Goal: Task Accomplishment & Management: Manage account settings

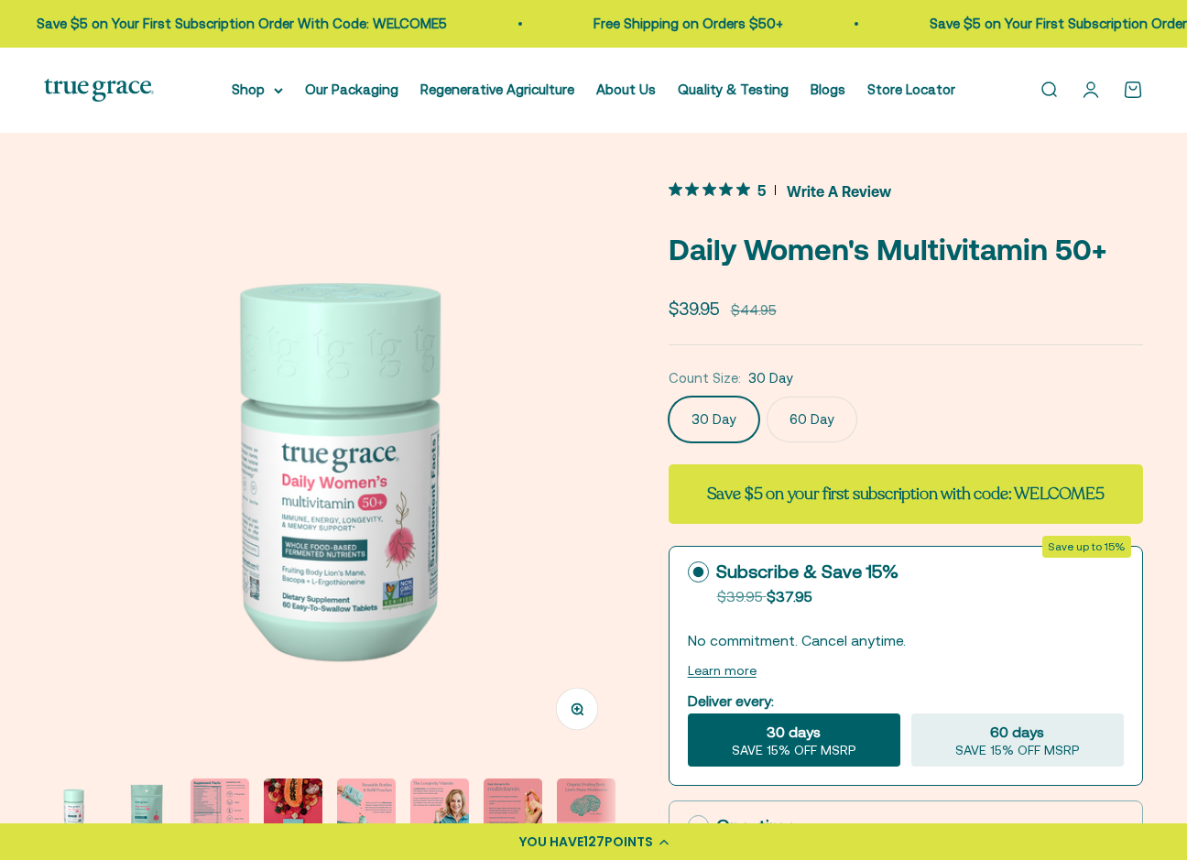
click at [1097, 91] on link "Open account page" at bounding box center [1091, 90] width 20 height 20
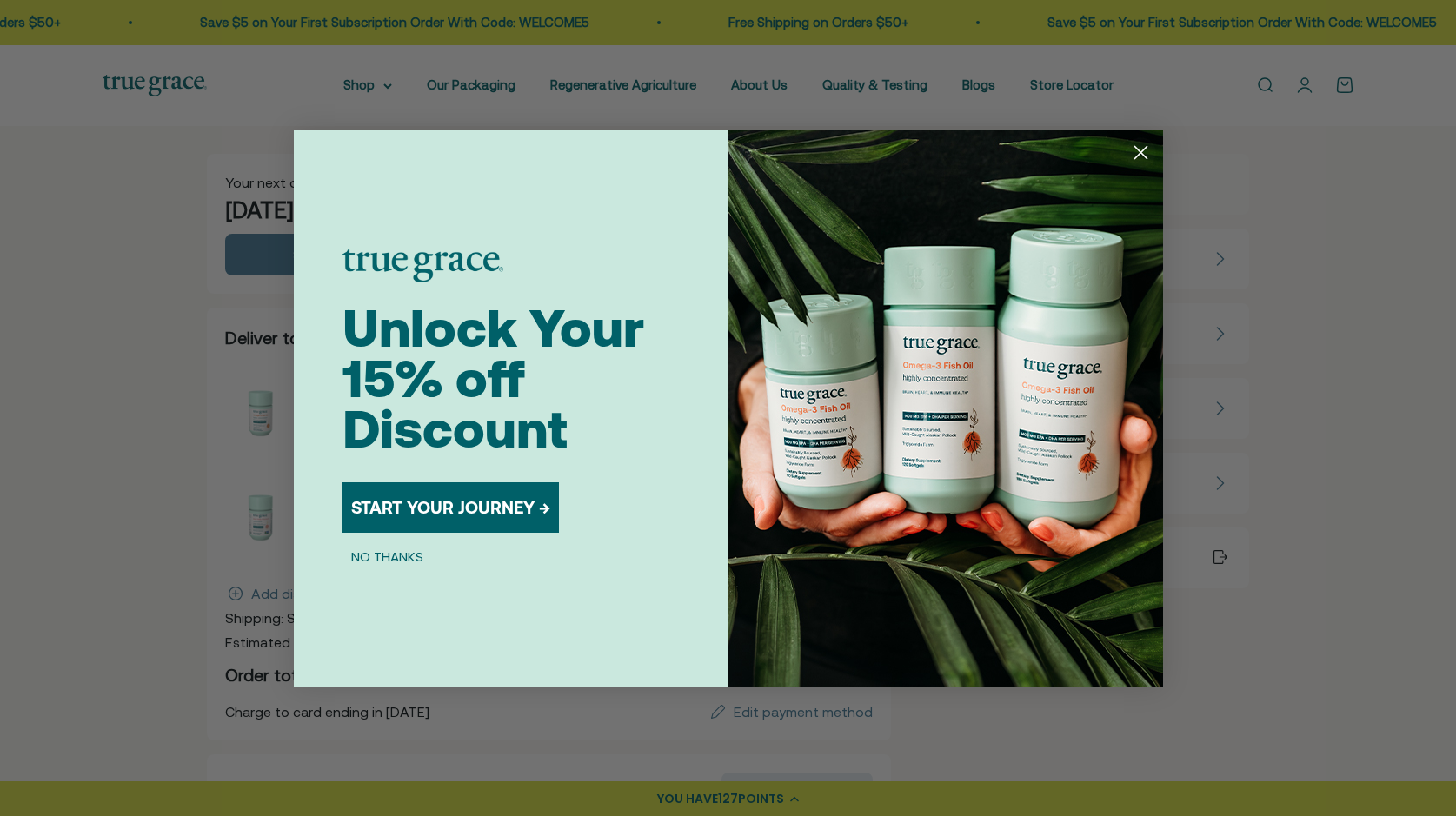
click at [1148, 157] on circle "Close dialog" at bounding box center [1140, 152] width 28 height 28
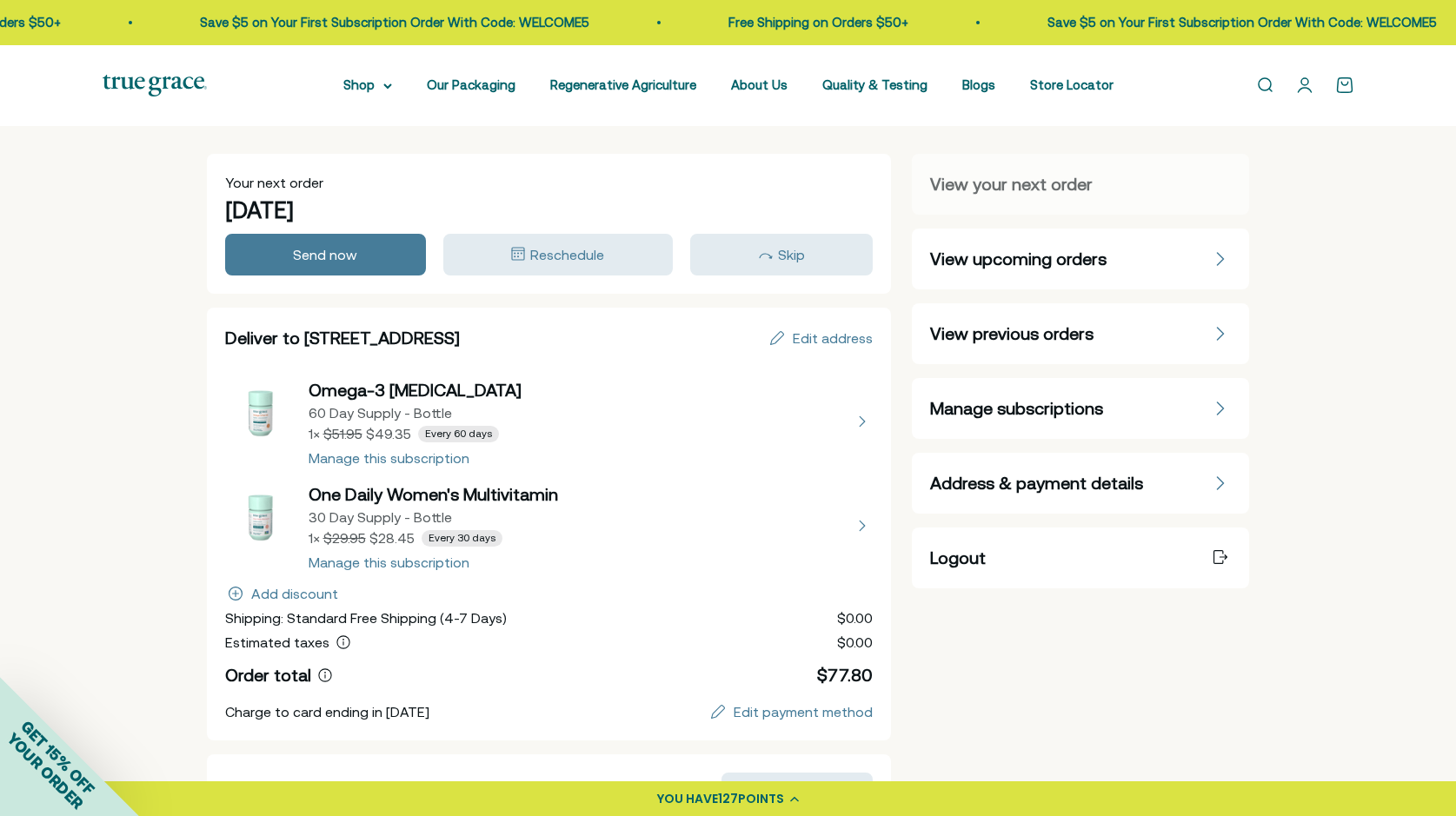
click at [406, 459] on button "view details about Omega-3 Fish Oil 60 Day Supply - Bottle 1 × $49.35 Every 60 …" at bounding box center [549, 422] width 649 height 87
select select "60 Day"
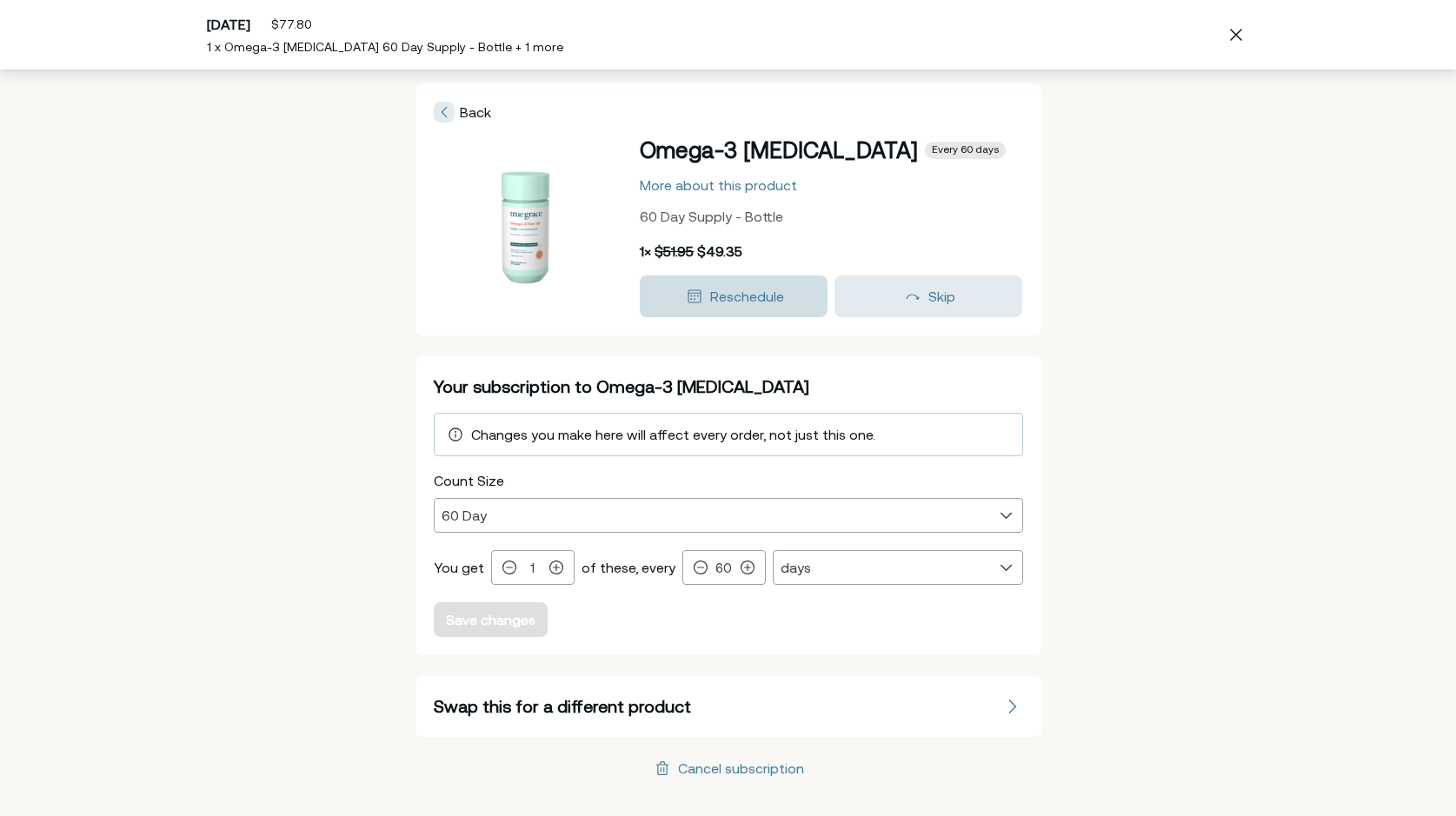
click at [745, 292] on span "Reschedule" at bounding box center [747, 296] width 74 height 15
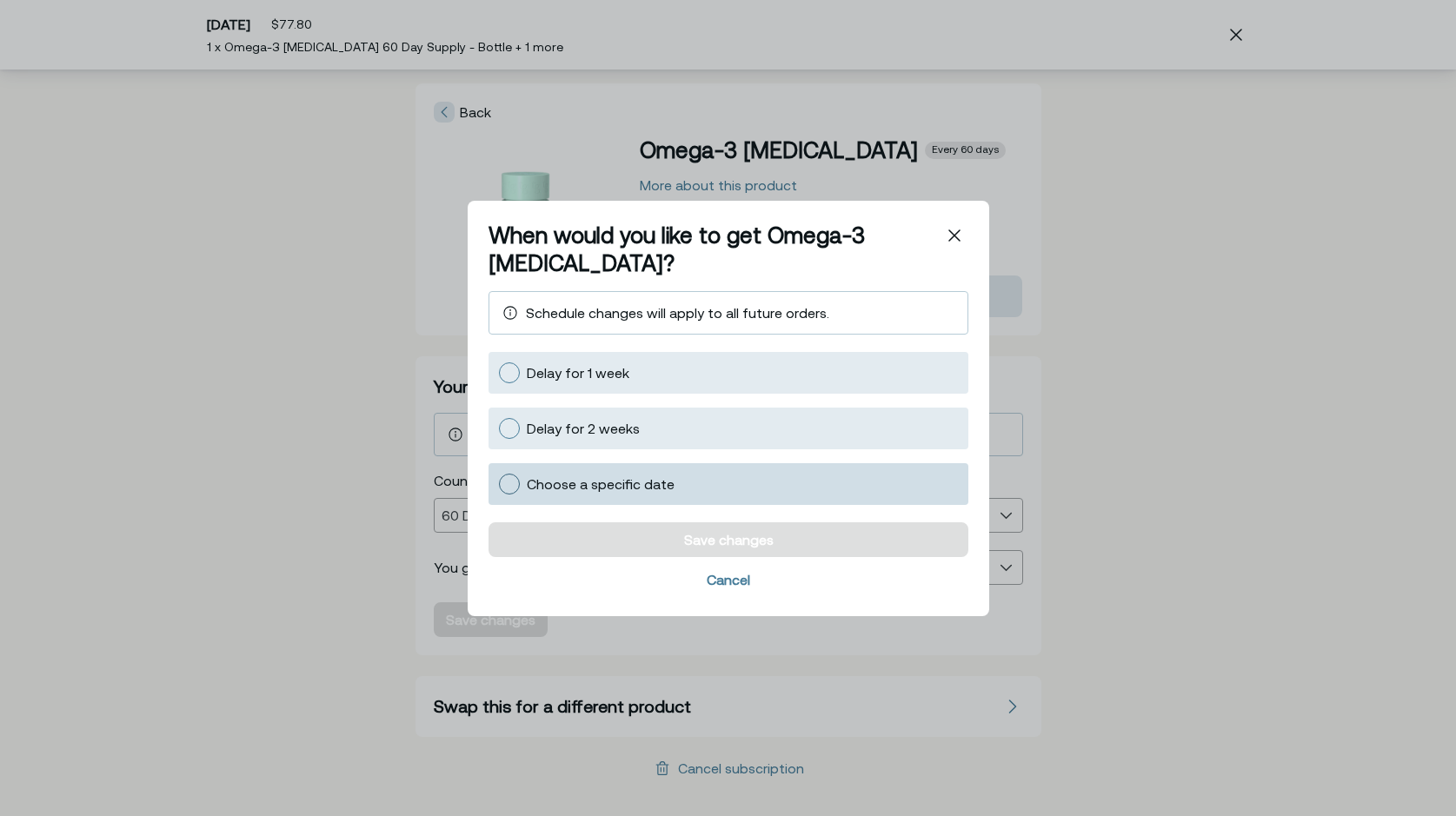
click at [510, 486] on div at bounding box center [509, 483] width 21 height 21
click at [498, 483] on input "Choose a specific date" at bounding box center [498, 483] width 0 height 0
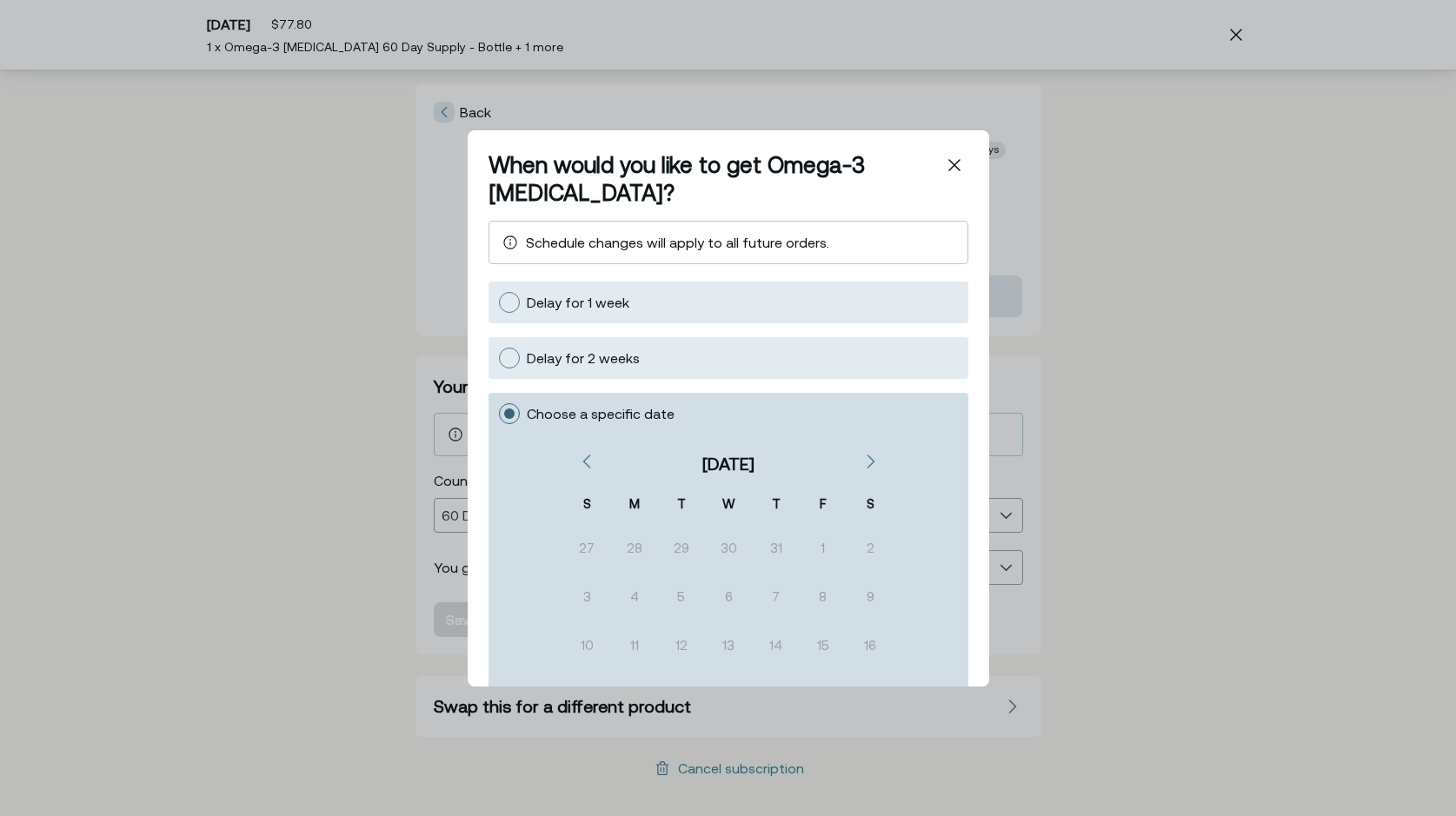
scroll to position [11, 0]
click at [870, 460] on div "Next" at bounding box center [873, 461] width 14 height 15
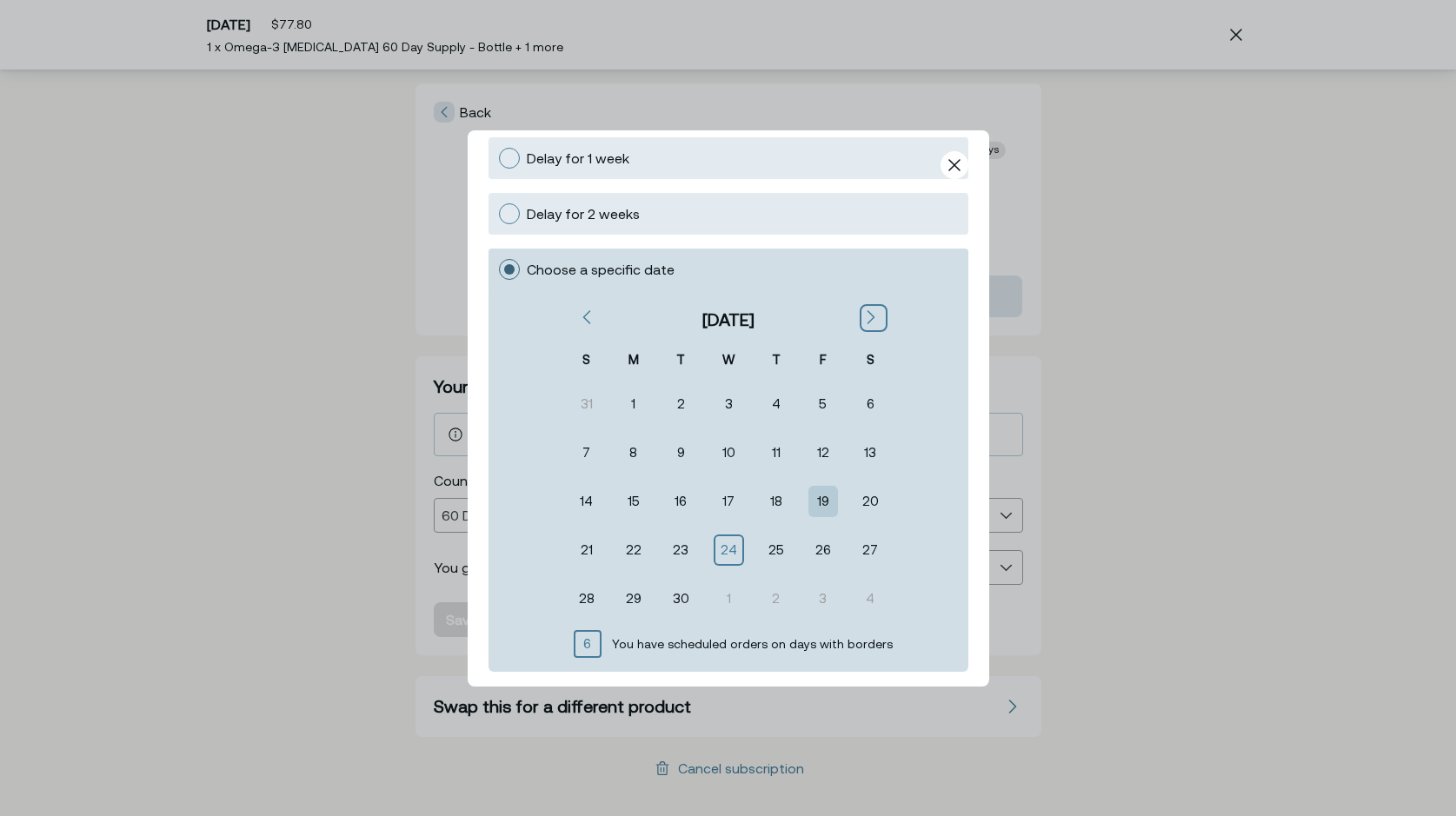
scroll to position [146, 0]
click at [729, 548] on div "24" at bounding box center [728, 547] width 27 height 28
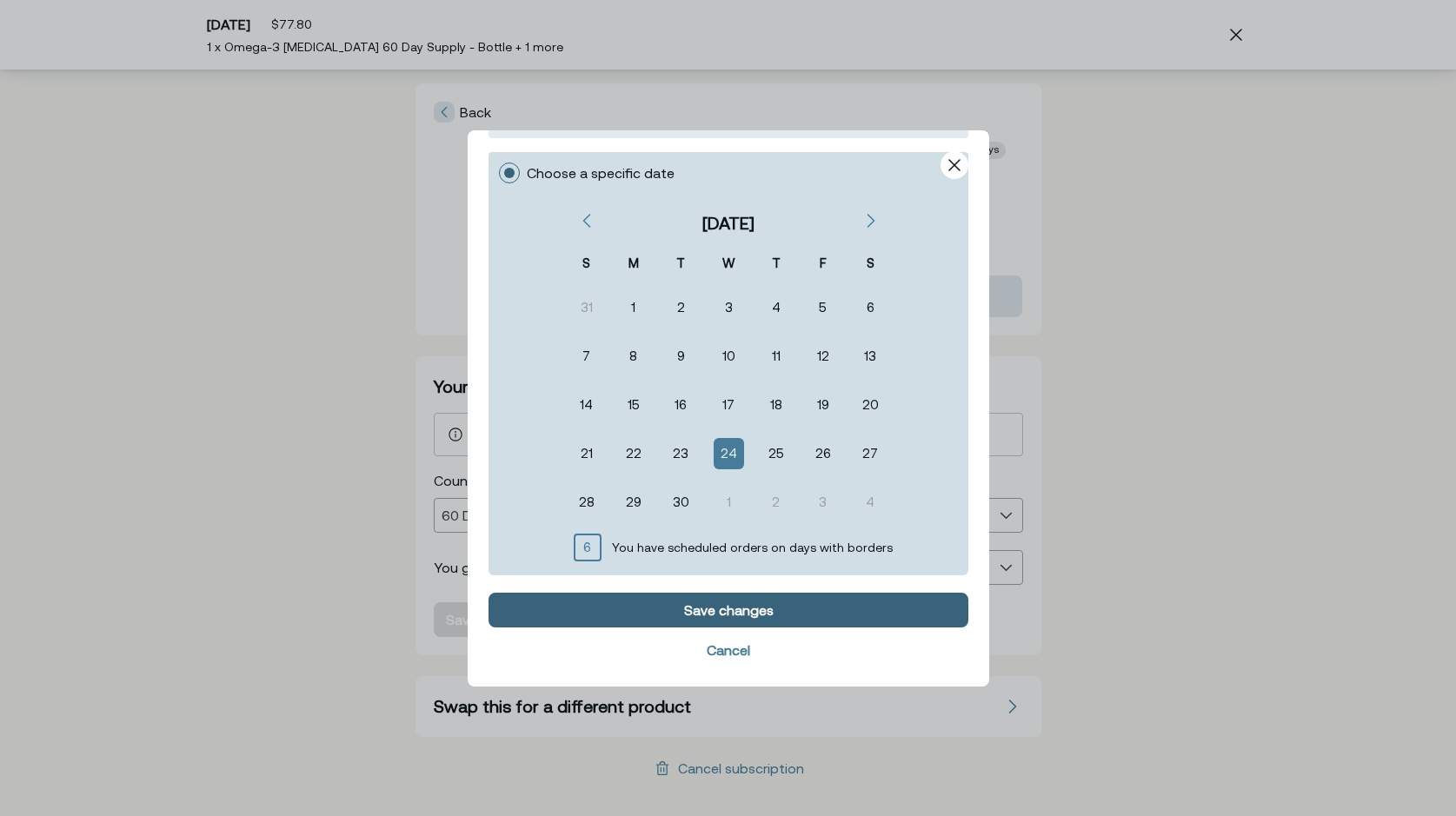
click at [797, 608] on div "Save changes" at bounding box center [728, 609] width 455 height 14
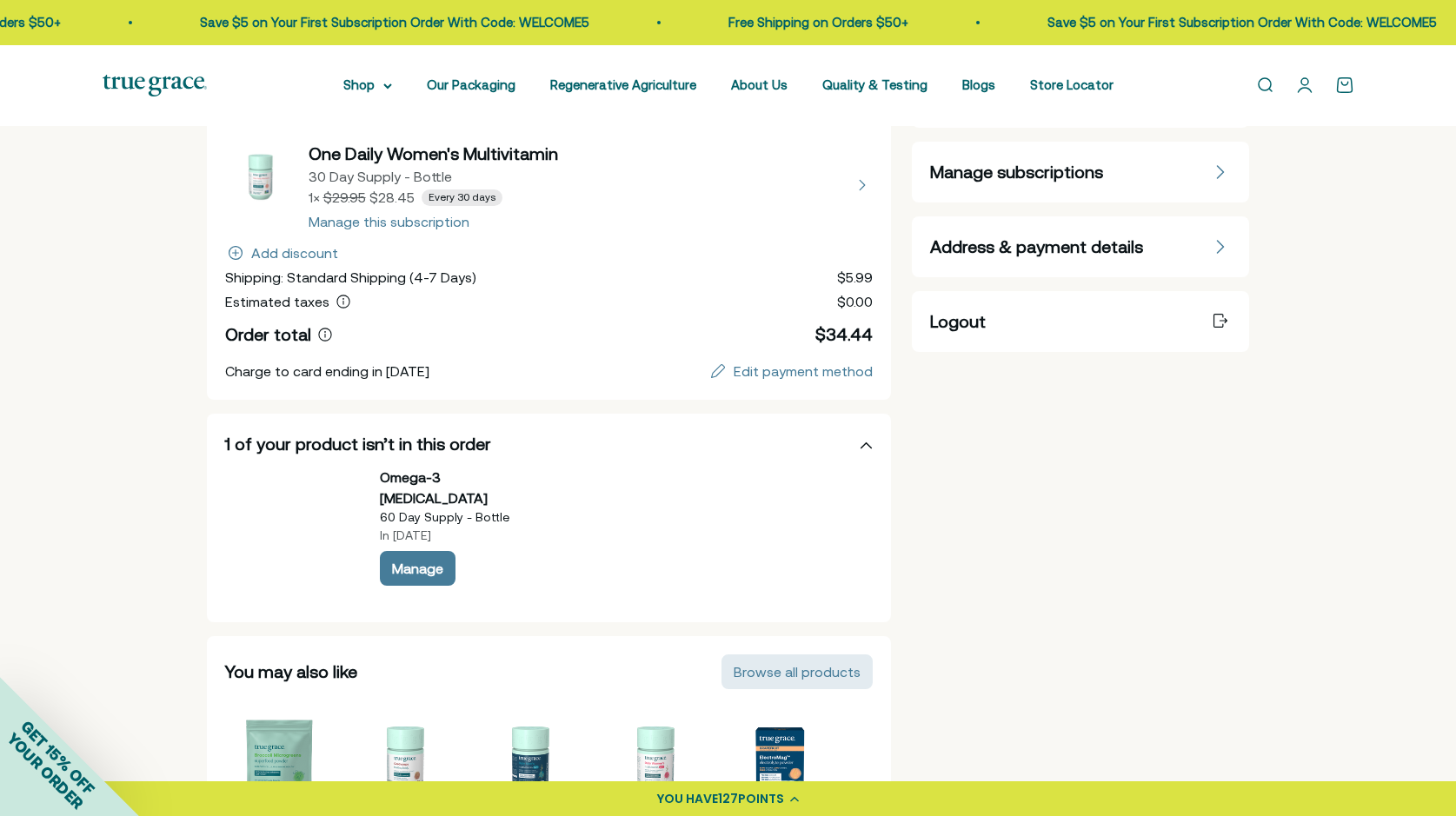
scroll to position [239, 0]
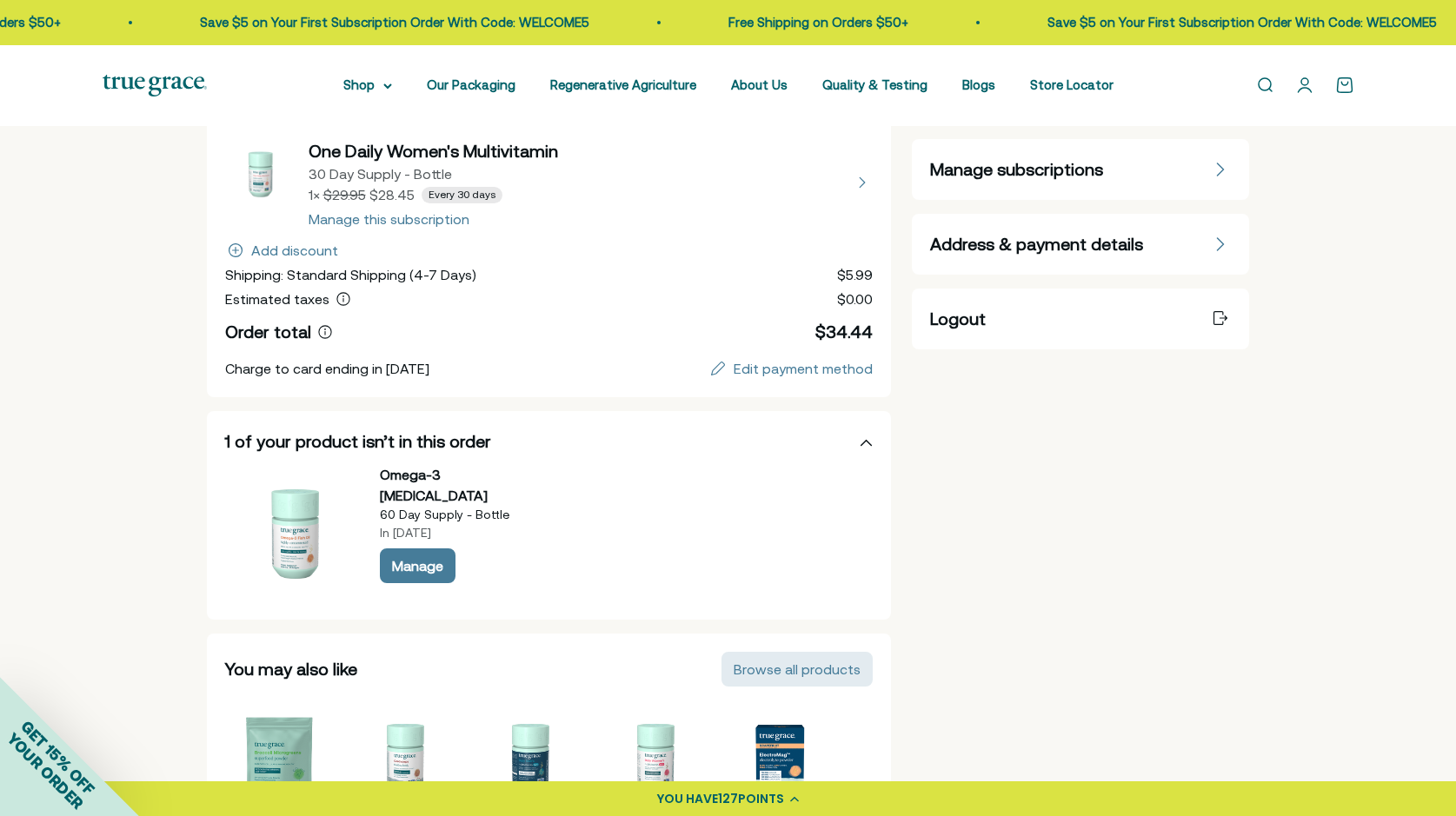
click at [379, 222] on button "view details about One Daily Women's Multivitamin 30 Day Supply - Bottle 1 × $2…" at bounding box center [549, 183] width 649 height 87
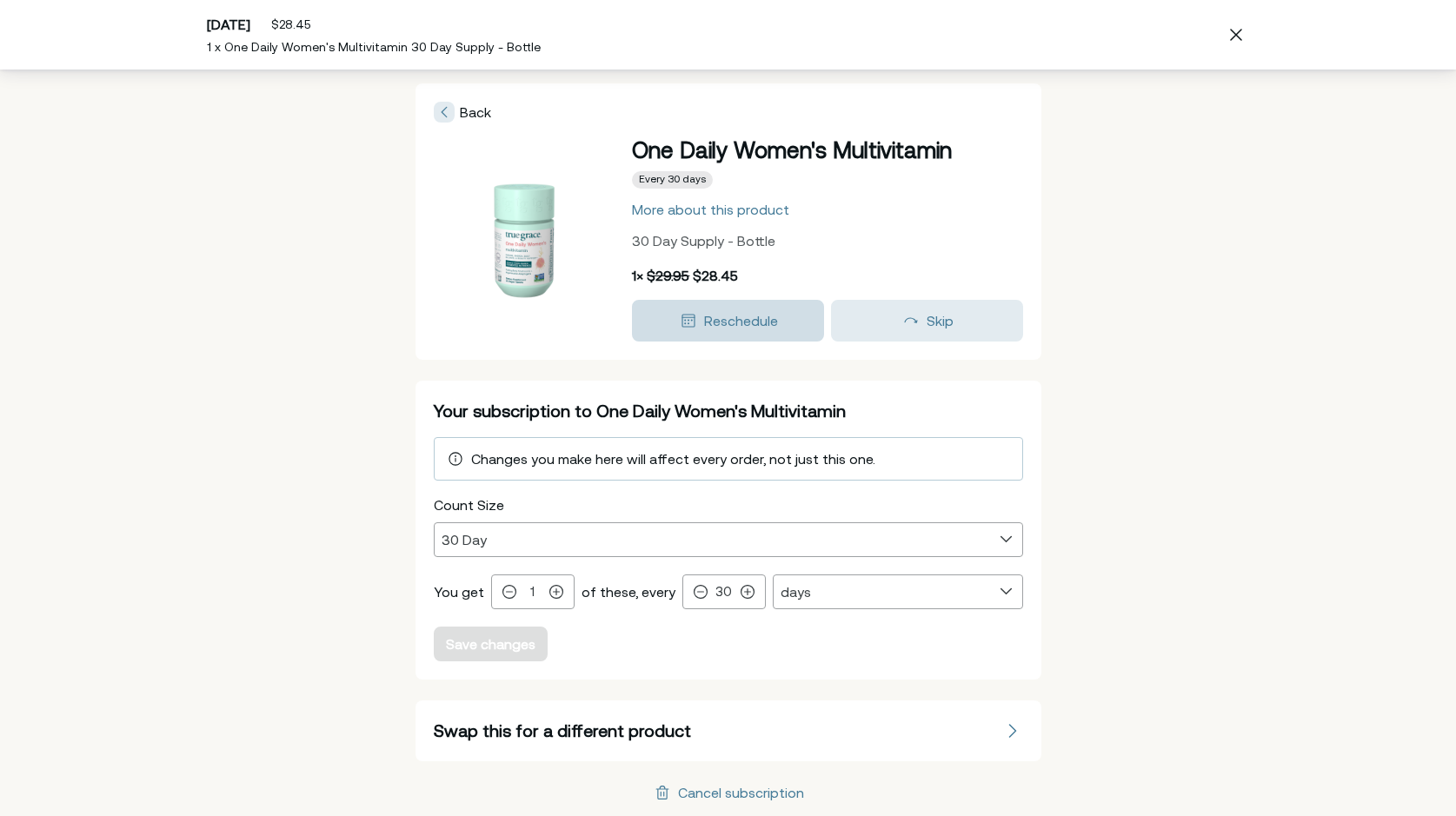
click at [768, 325] on span "Reschedule" at bounding box center [741, 321] width 74 height 15
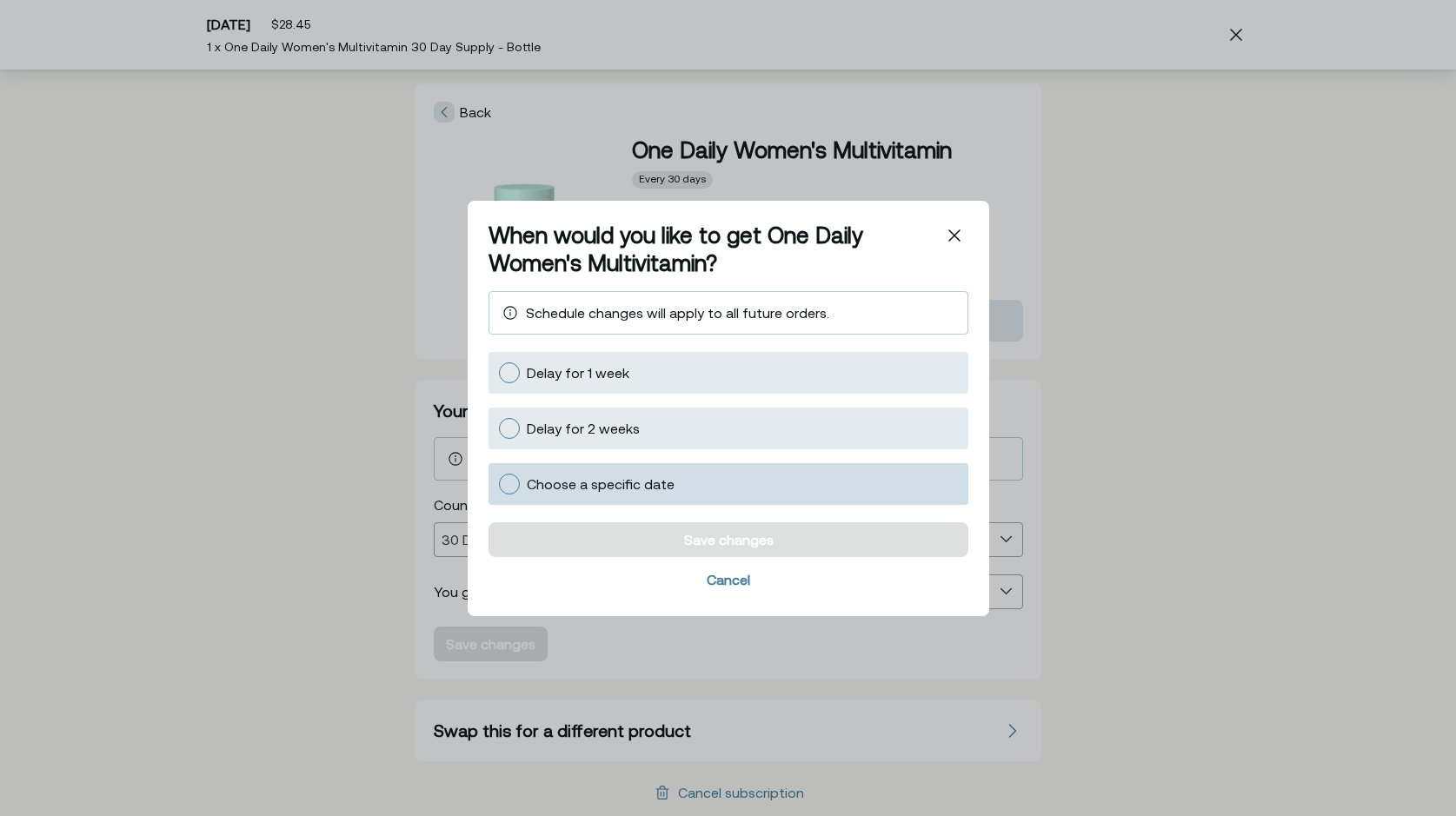
click at [648, 484] on span "Choose a specific date" at bounding box center [600, 483] width 148 height 15
click at [498, 483] on input "Choose a specific date" at bounding box center [498, 483] width 0 height 0
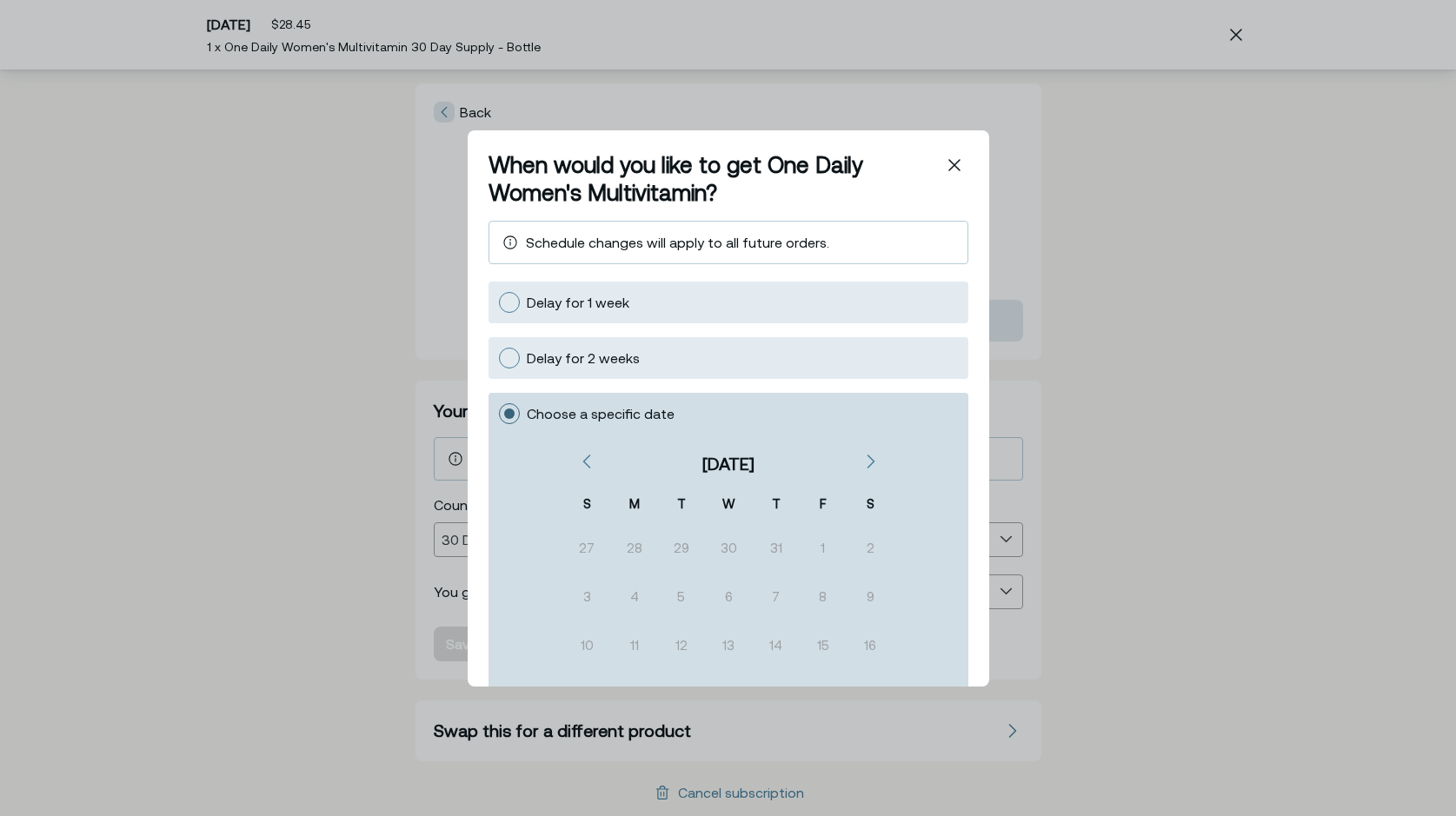
scroll to position [11, 0]
click at [866, 461] on icon "Next" at bounding box center [870, 460] width 9 height 14
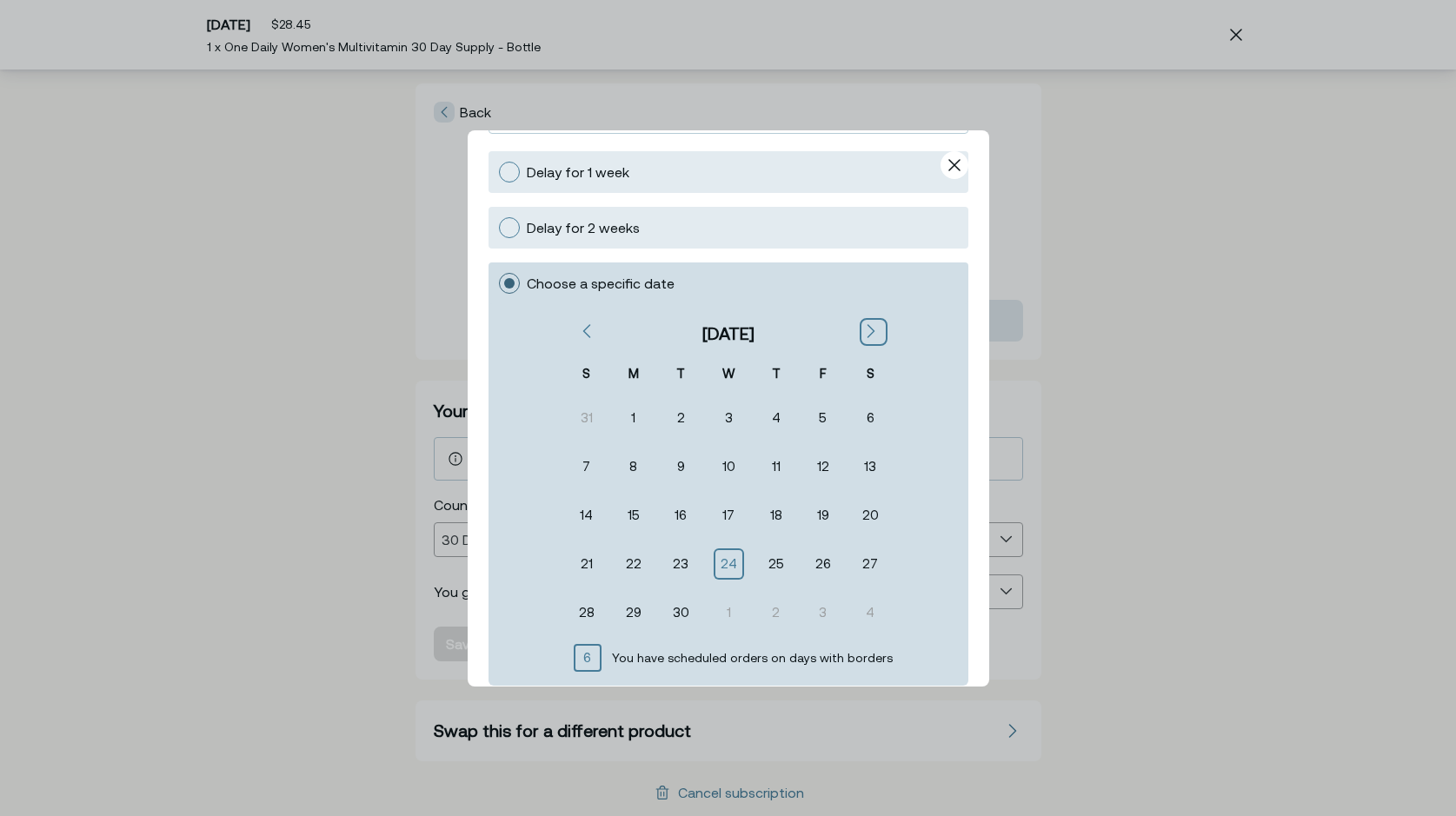
scroll to position [136, 0]
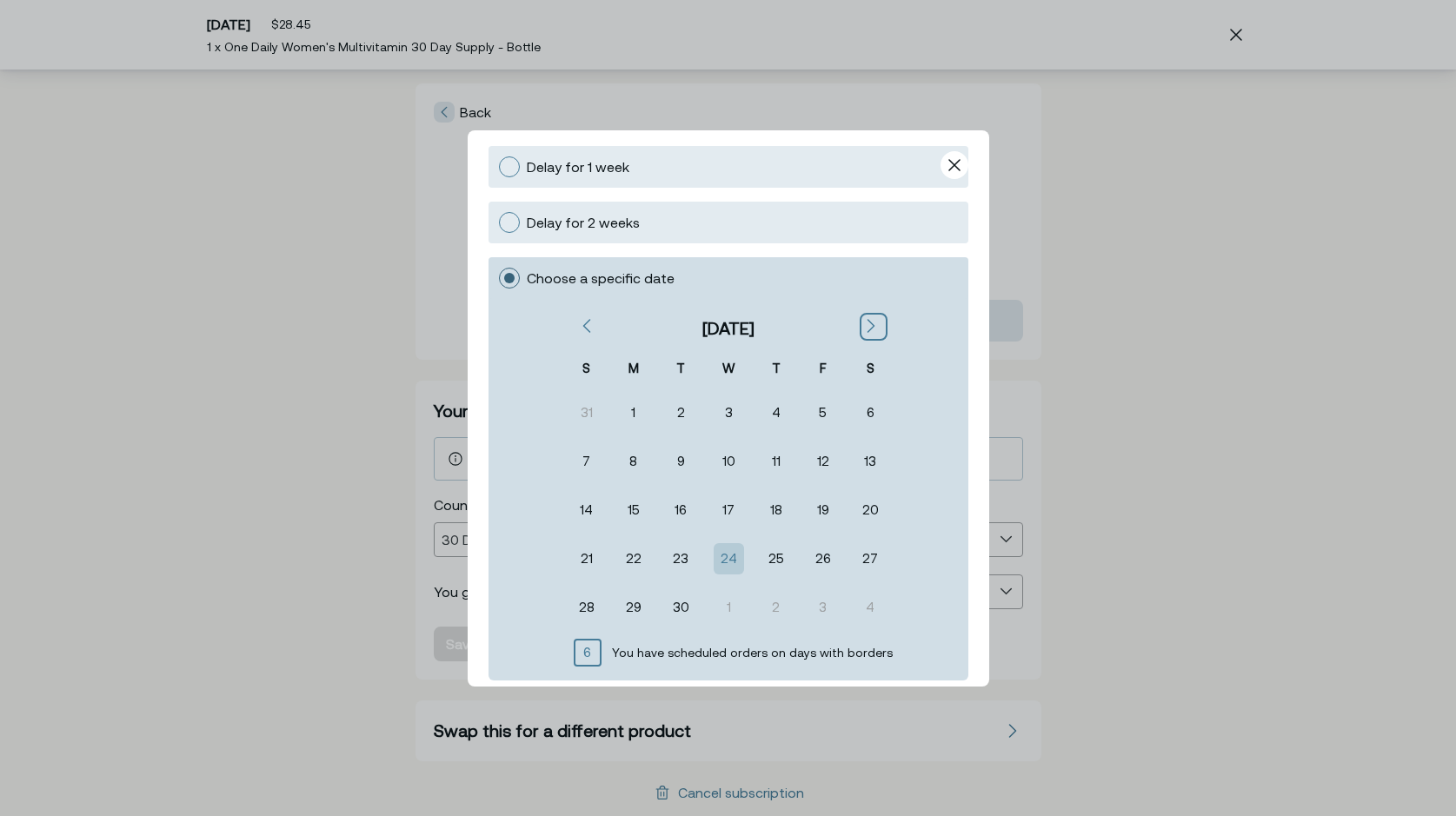
click at [730, 562] on div "24" at bounding box center [728, 558] width 27 height 28
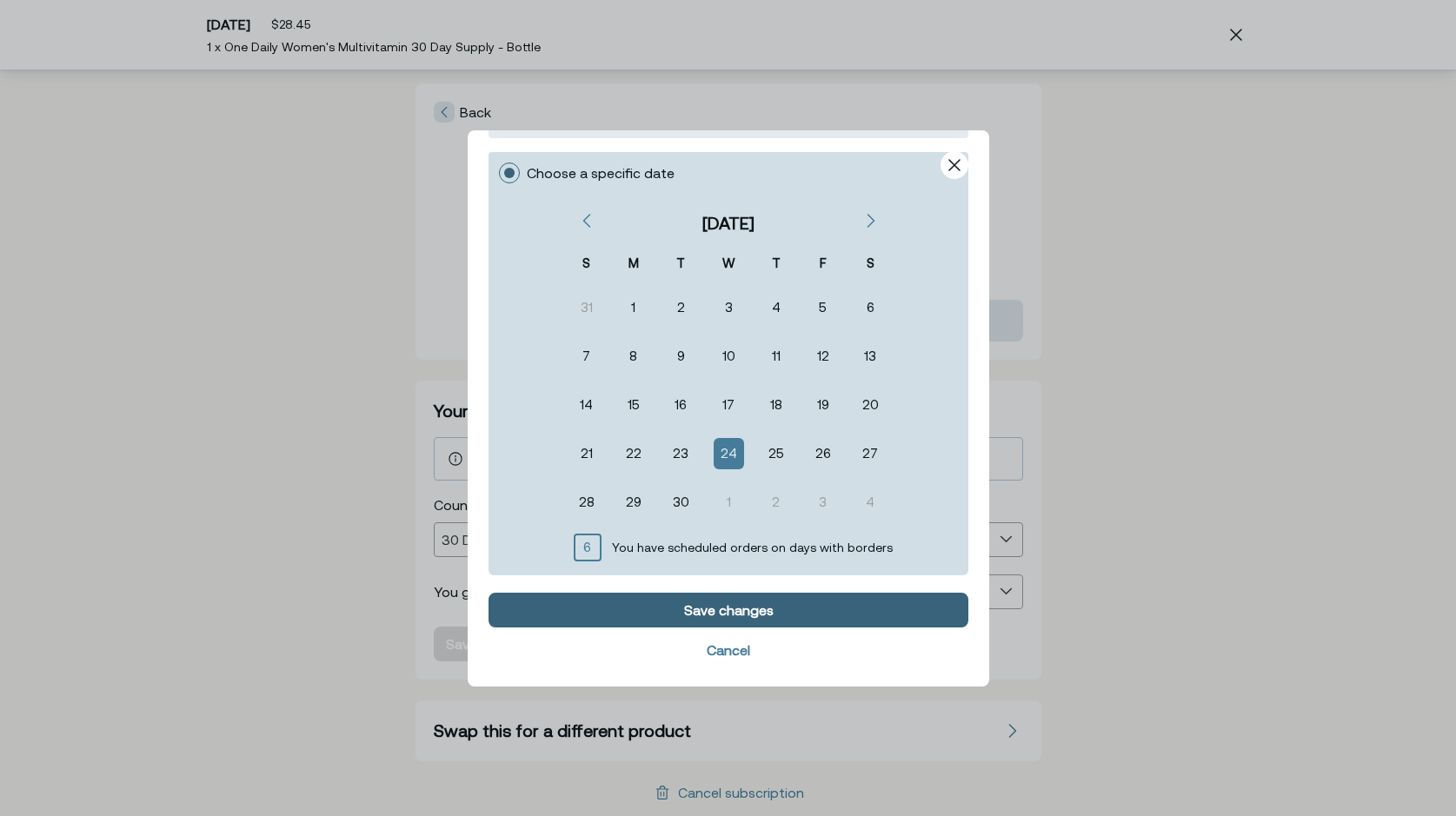
click at [766, 605] on div "Save changes" at bounding box center [728, 609] width 89 height 14
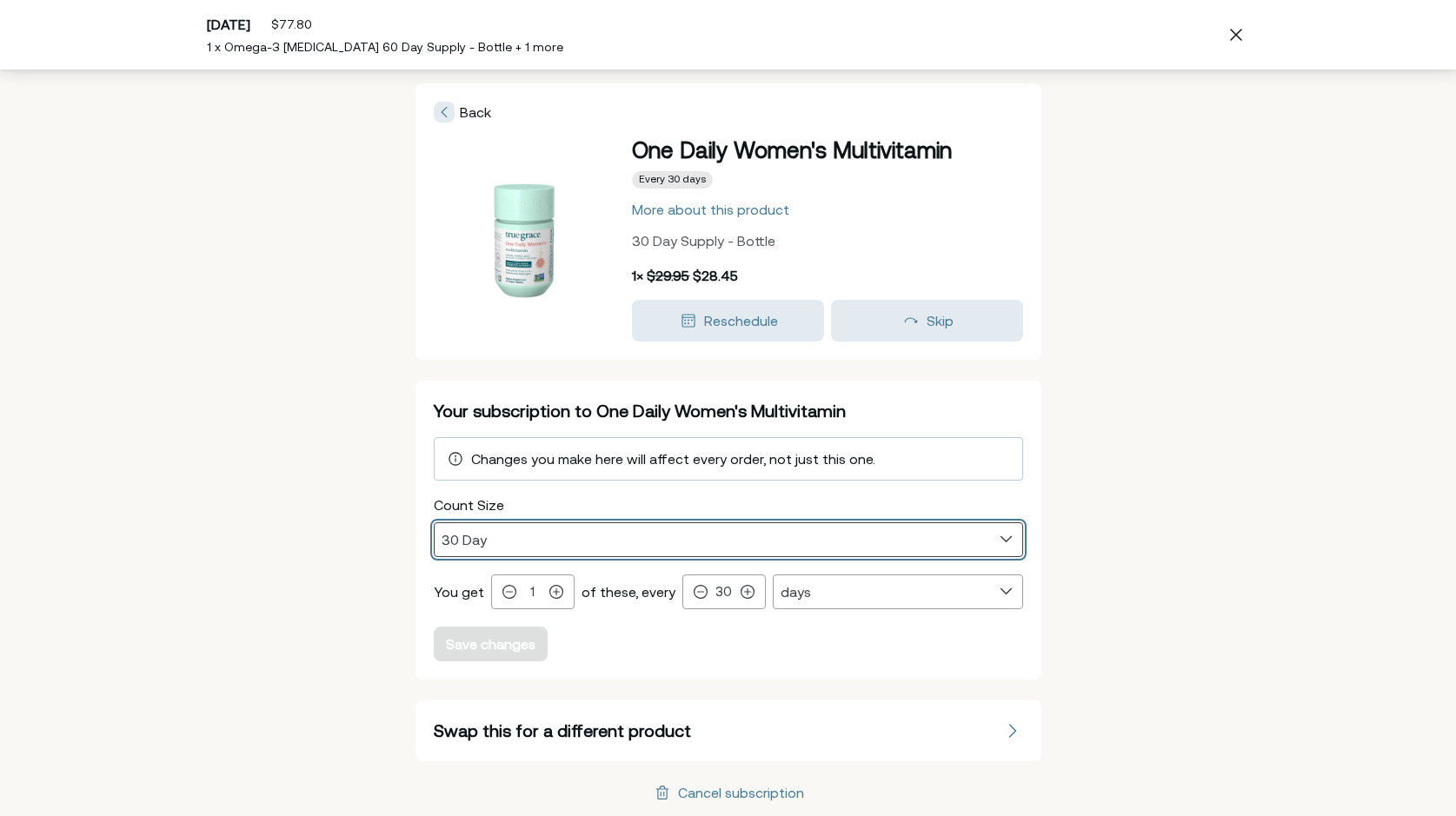
click at [674, 542] on select "30 Day 90 Day" at bounding box center [728, 540] width 587 height 33
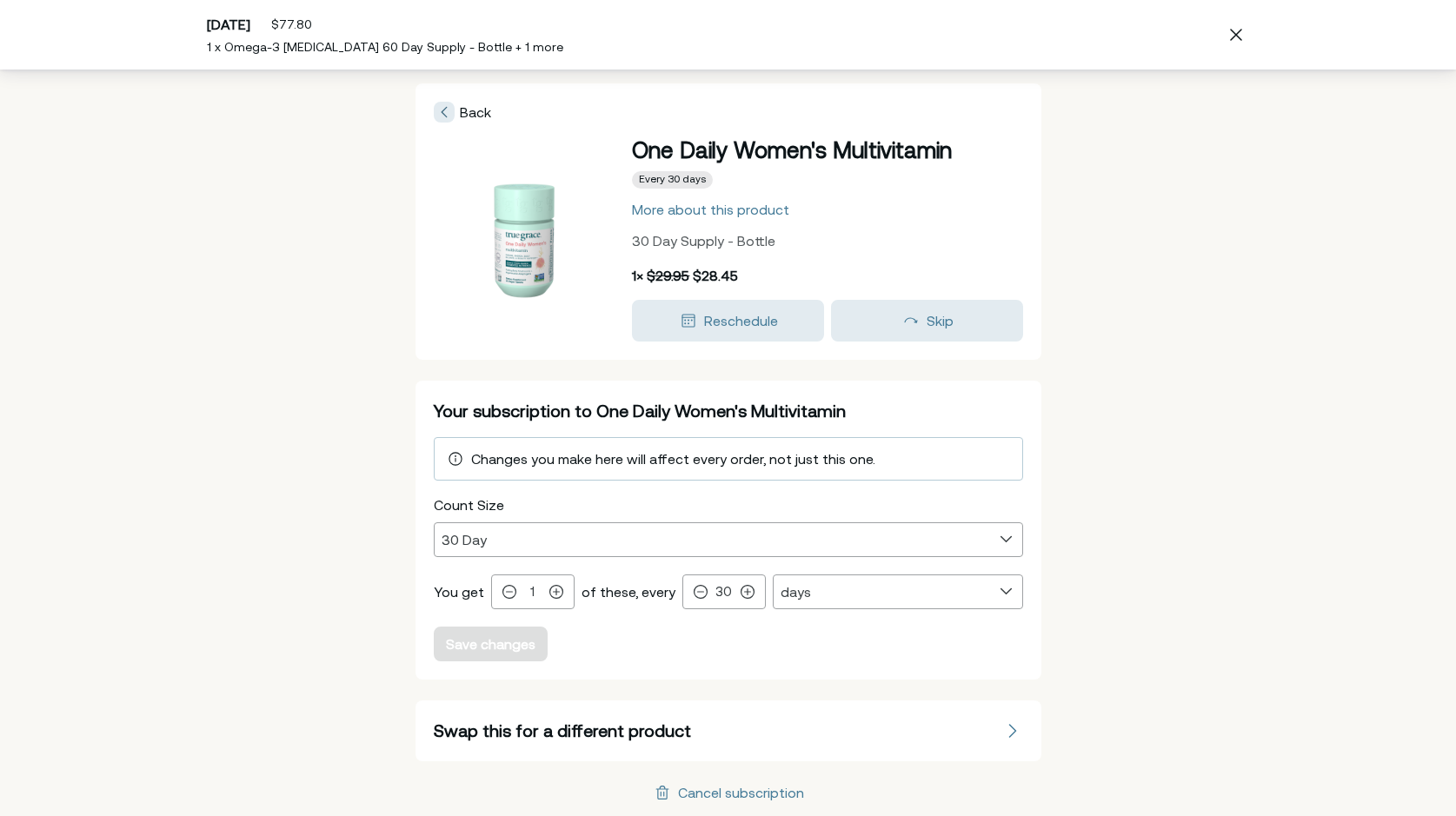
click at [467, 108] on span "Back" at bounding box center [475, 112] width 31 height 15
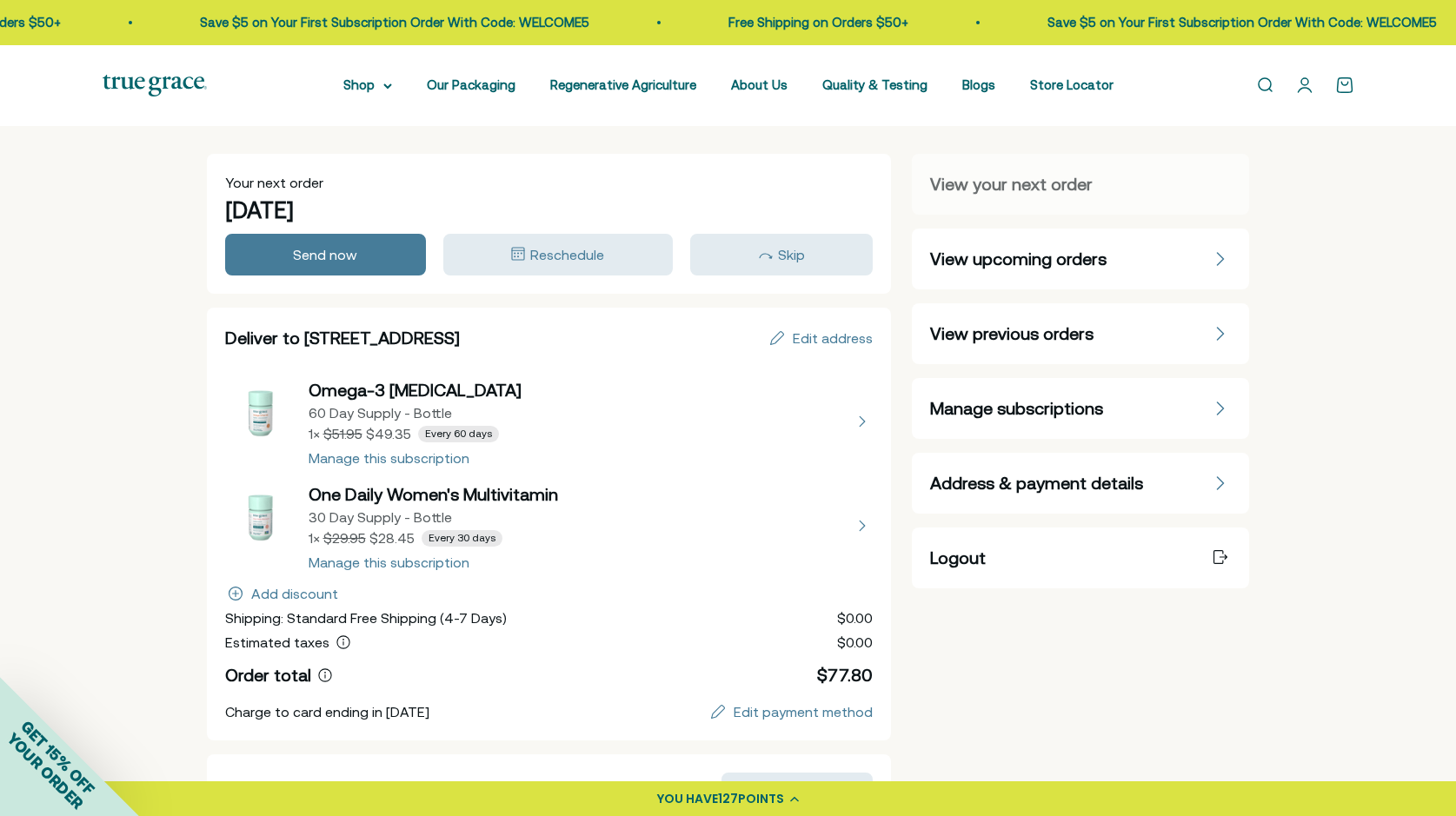
click at [1075, 256] on span "View upcoming orders" at bounding box center [1018, 259] width 176 height 25
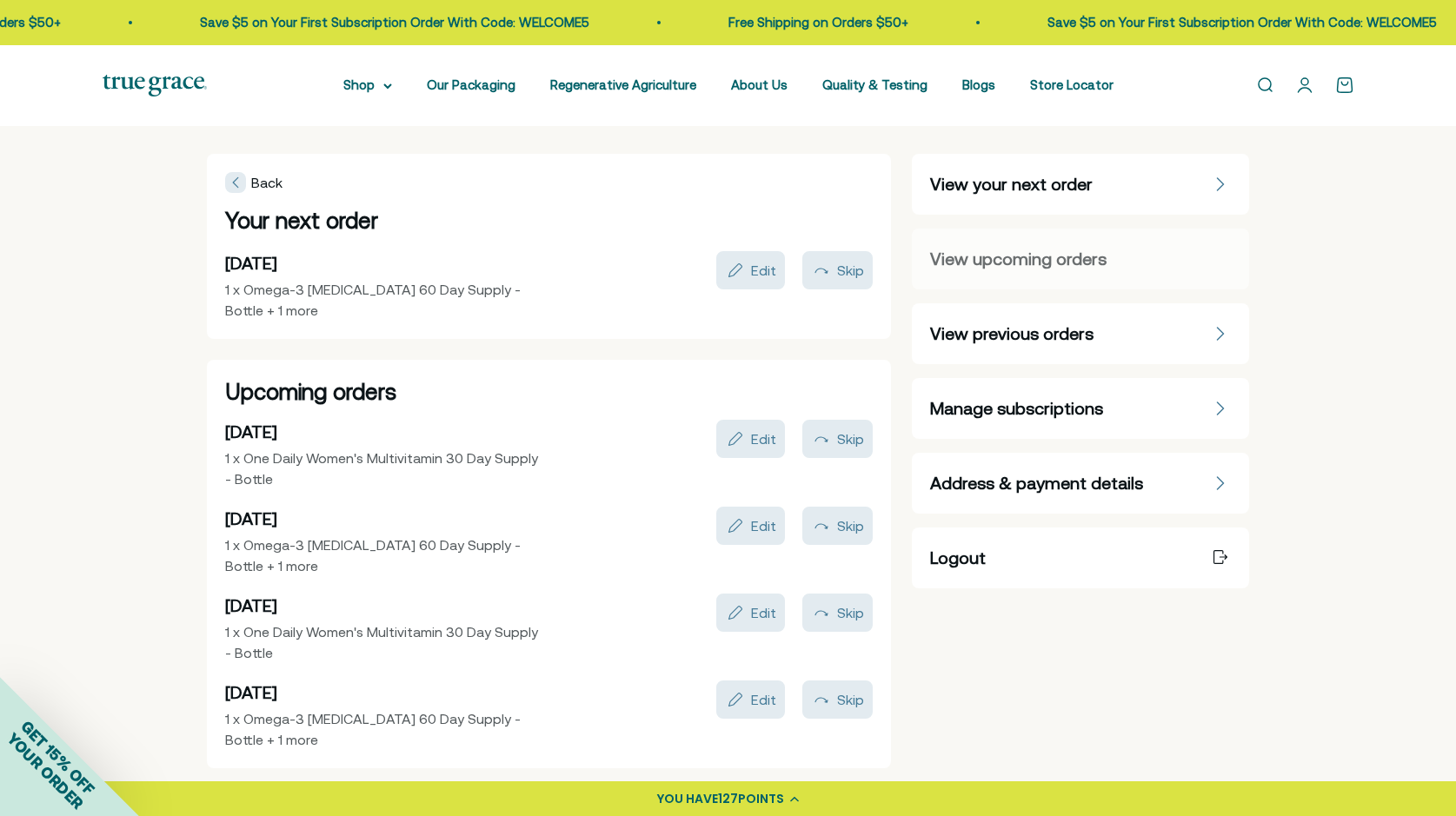
click at [1093, 416] on span "Manage subscriptions" at bounding box center [1016, 409] width 173 height 25
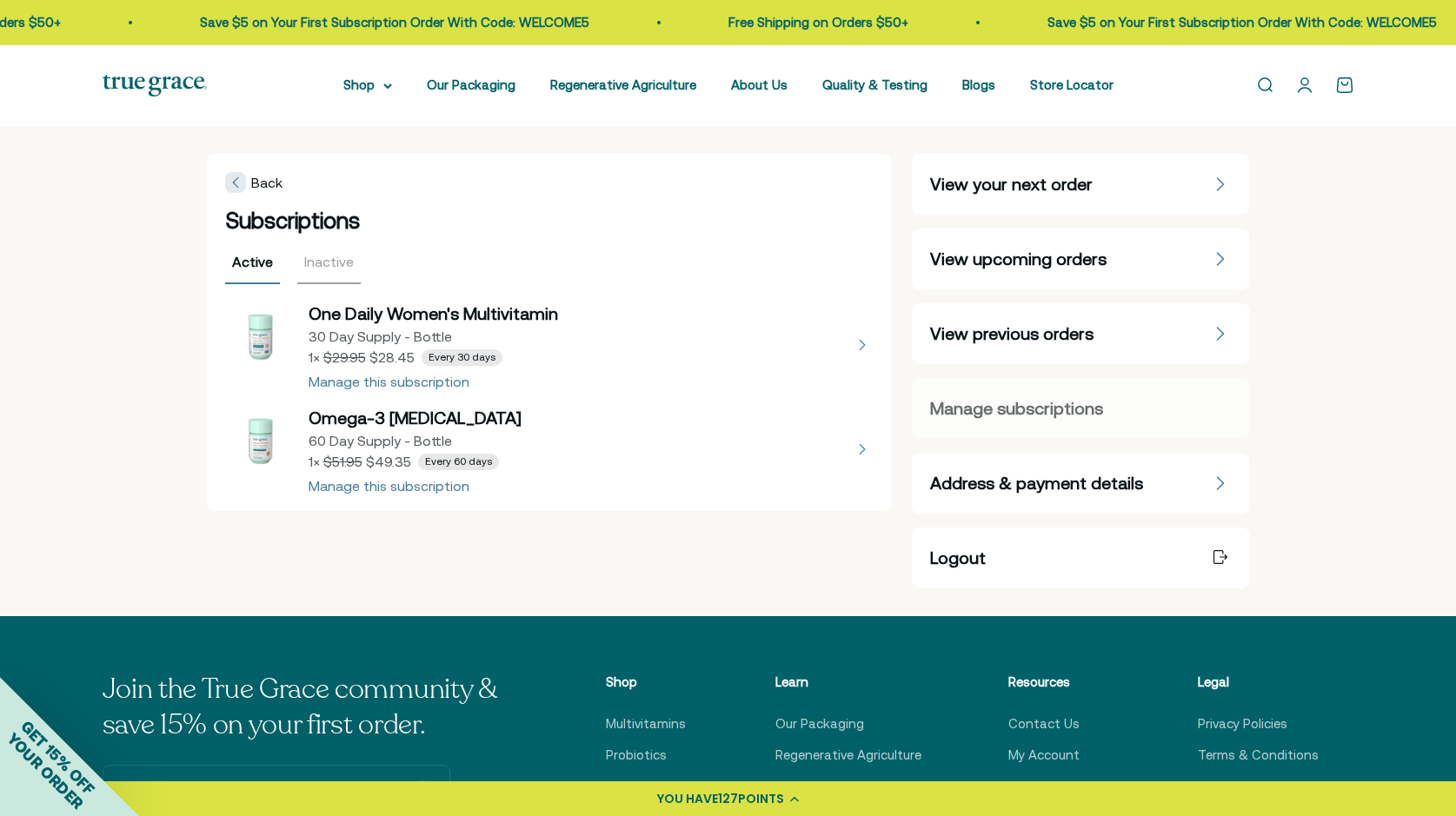
click at [860, 343] on button "view details about One Daily Women's Multivitamin 30 Day Supply - Bottle 1 × $2…" at bounding box center [549, 345] width 649 height 87
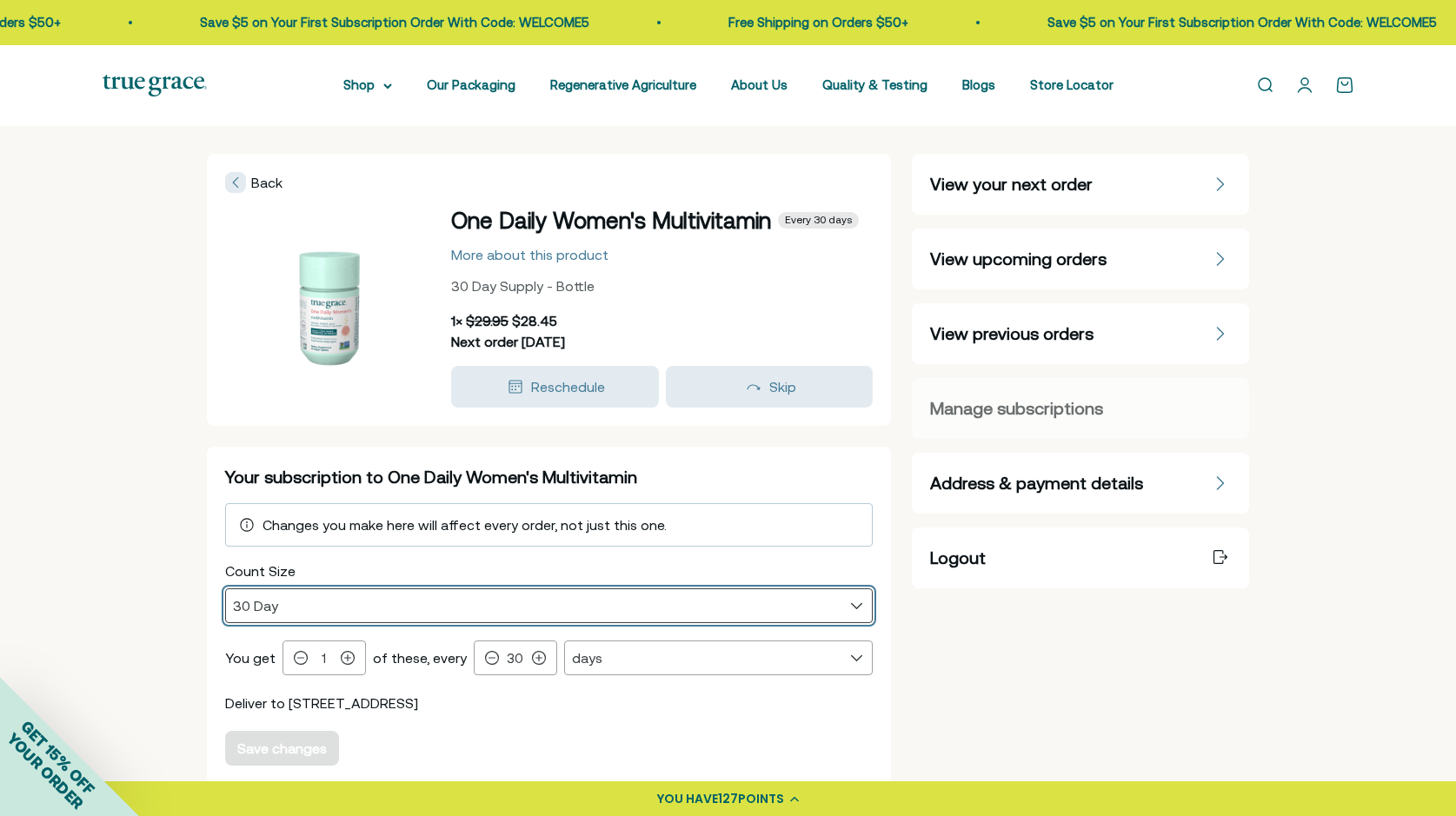
click at [574, 604] on select "30 Day 90 Day" at bounding box center [549, 605] width 647 height 33
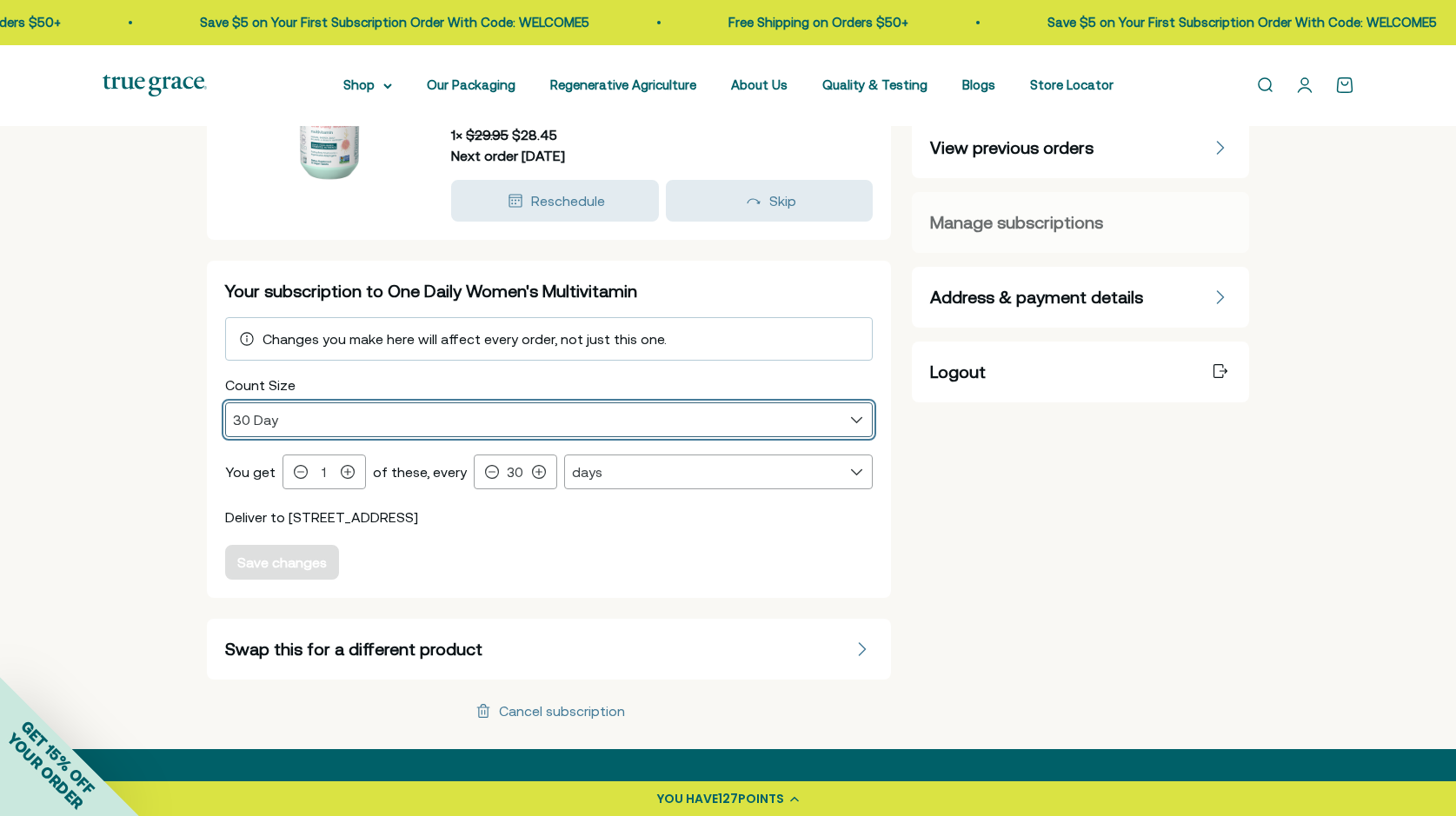
scroll to position [188, 0]
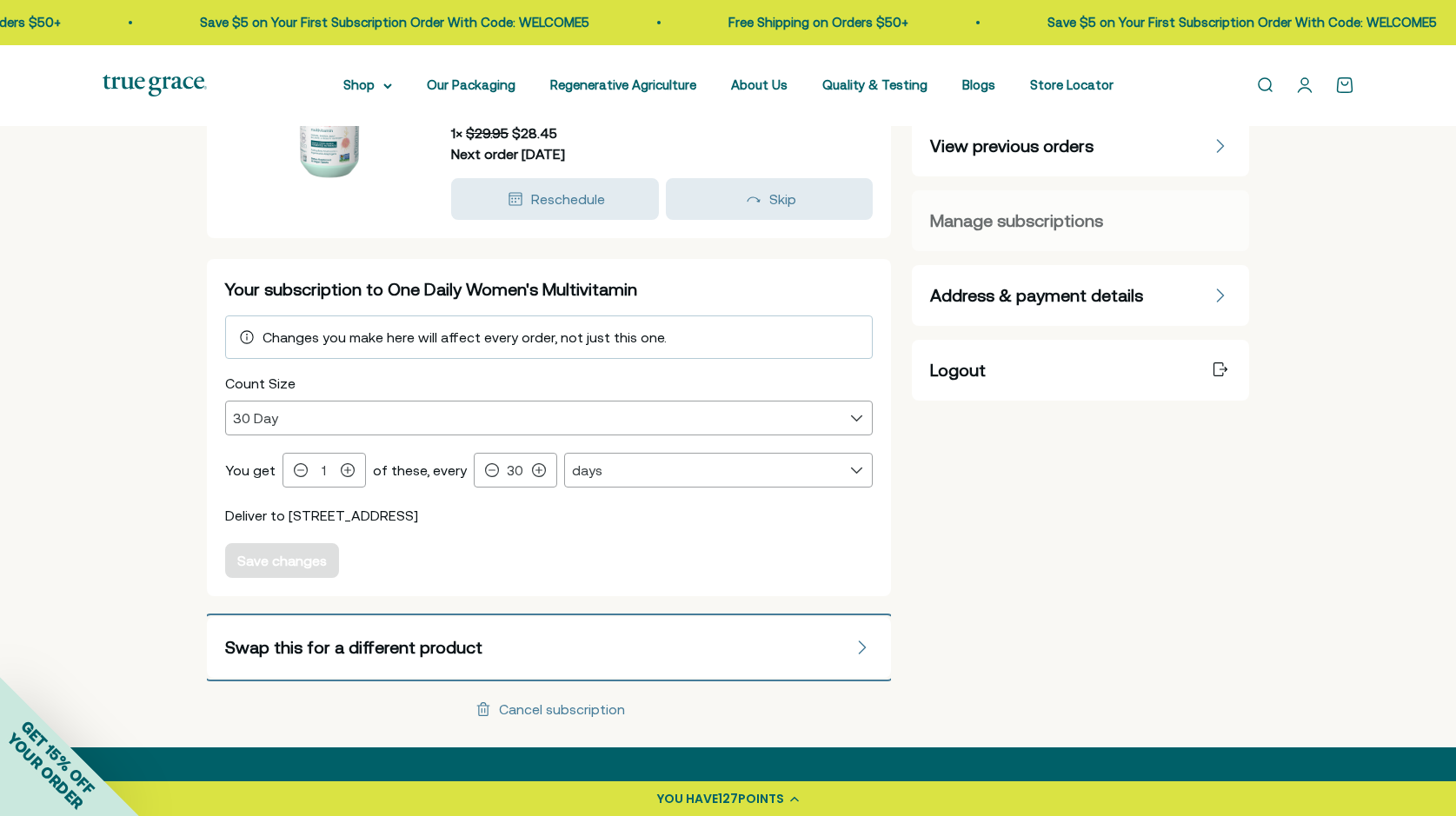
click at [738, 654] on button "Swap this for a different product" at bounding box center [549, 648] width 685 height 61
